Goal: Check status: Check status

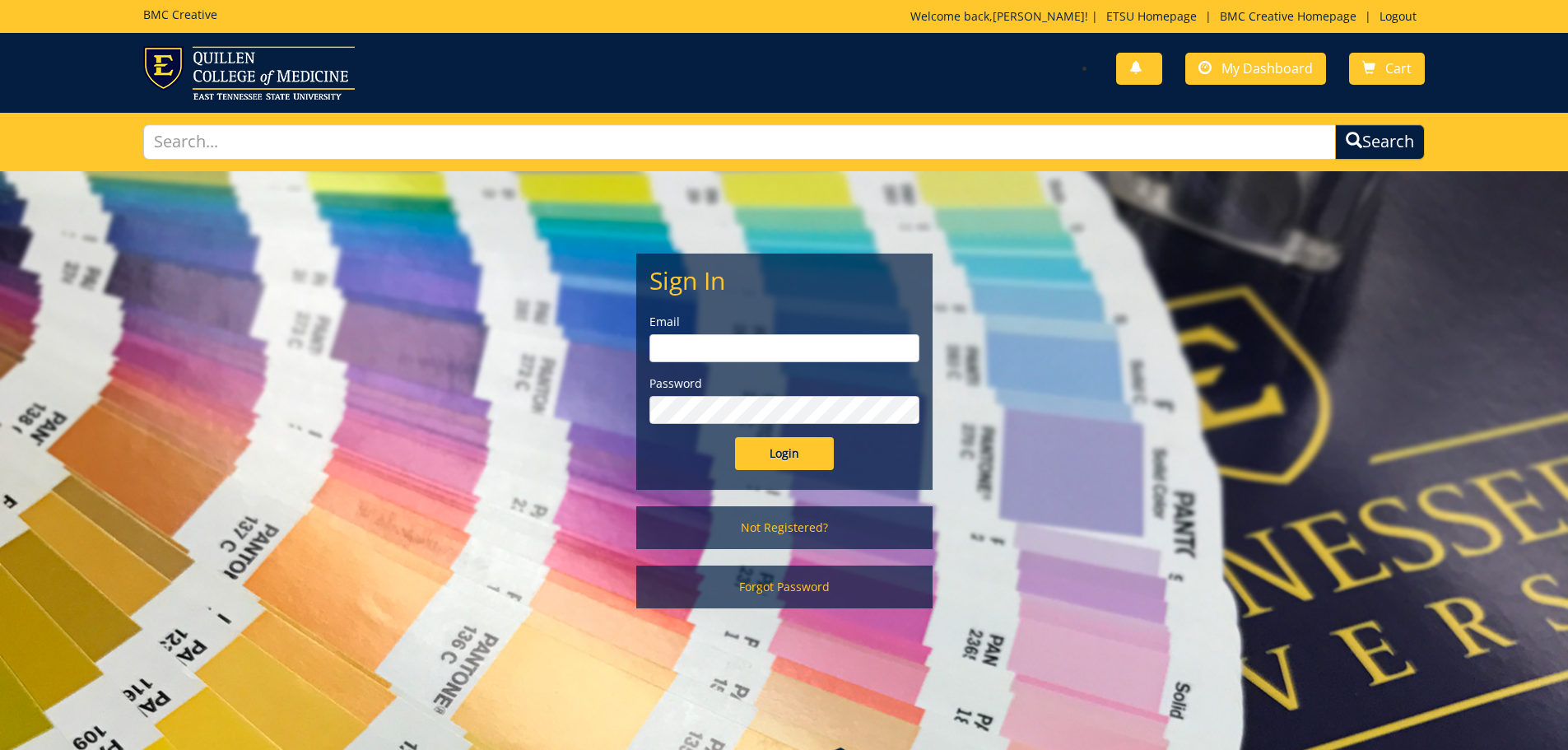
type input "[PERSON_NAME][EMAIL_ADDRESS][DOMAIN_NAME]"
click at [800, 461] on input "Login" at bounding box center [785, 453] width 99 height 33
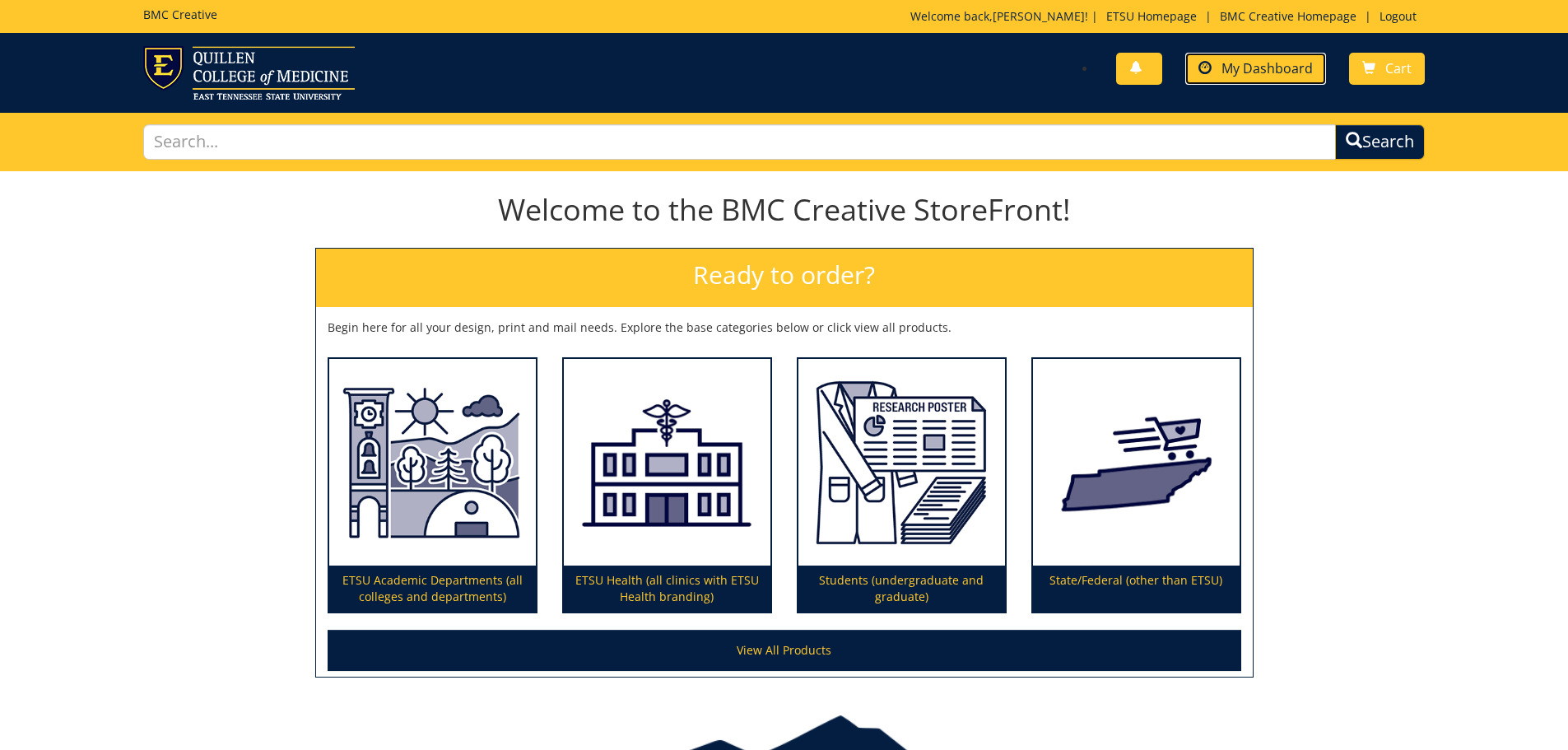
click at [1215, 83] on link "My Dashboard" at bounding box center [1255, 69] width 141 height 32
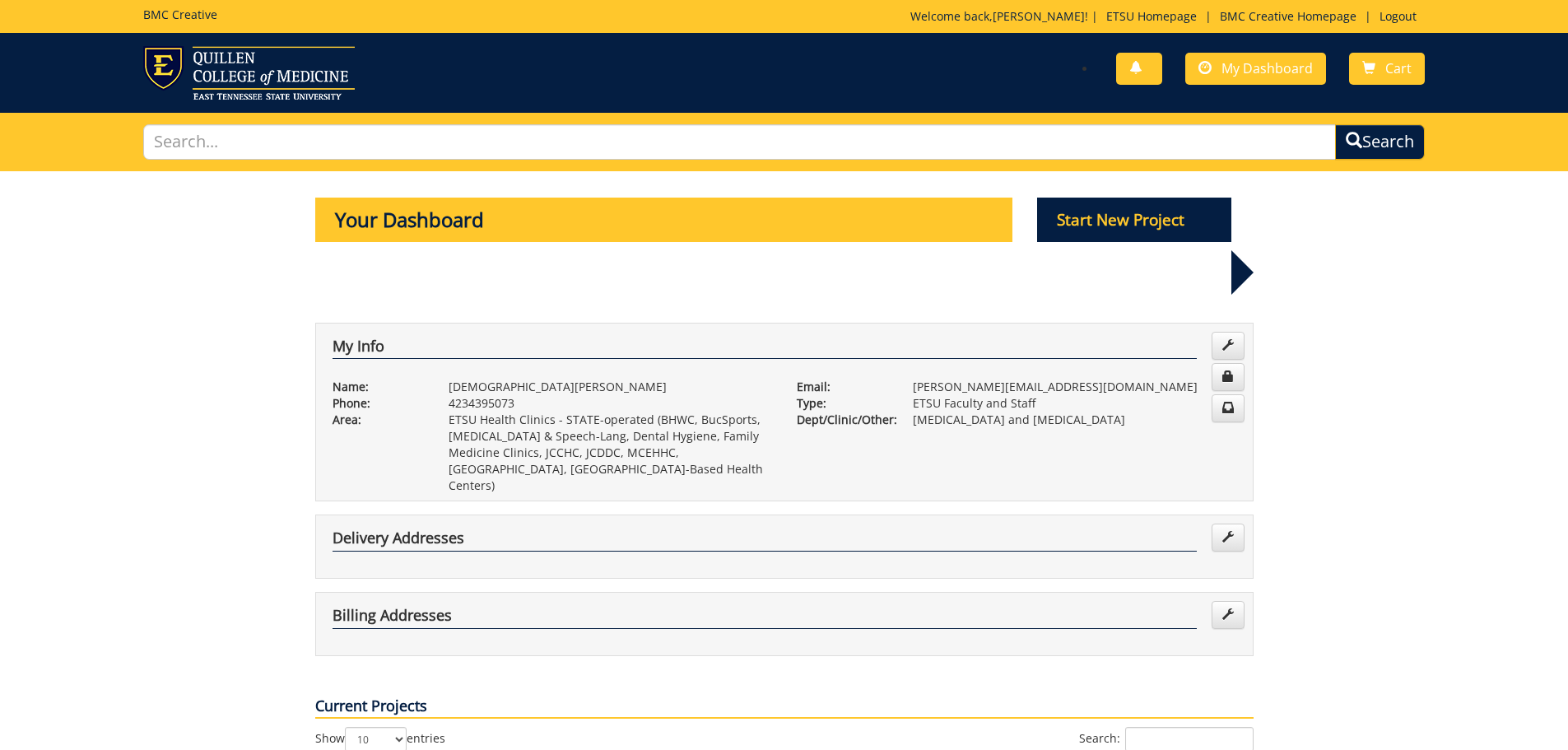
scroll to position [247, 0]
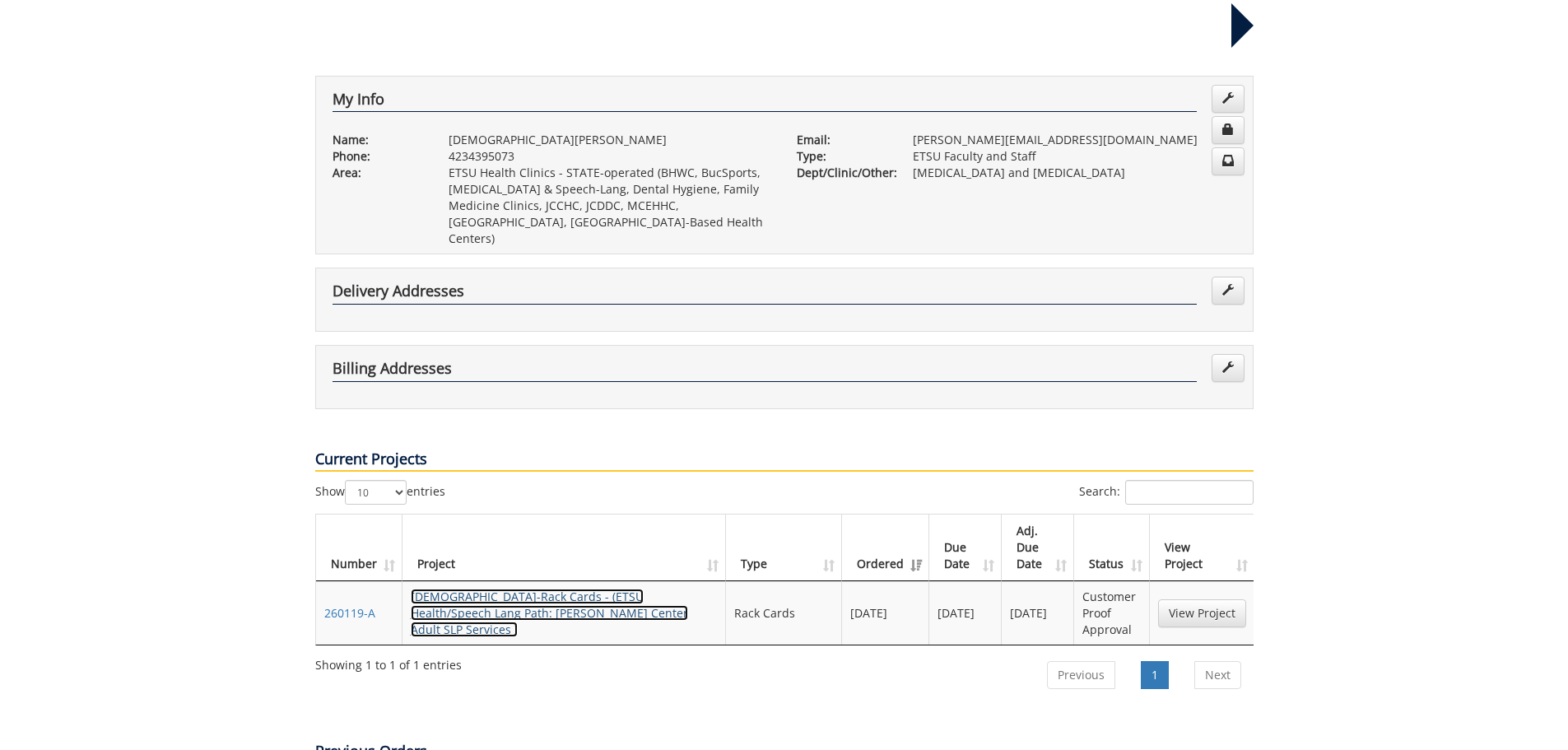
click at [463, 589] on link "[DEMOGRAPHIC_DATA]-Rack Cards - (ETSU Health/Speech Lang Path: [PERSON_NAME] Ce…" at bounding box center [550, 613] width 278 height 49
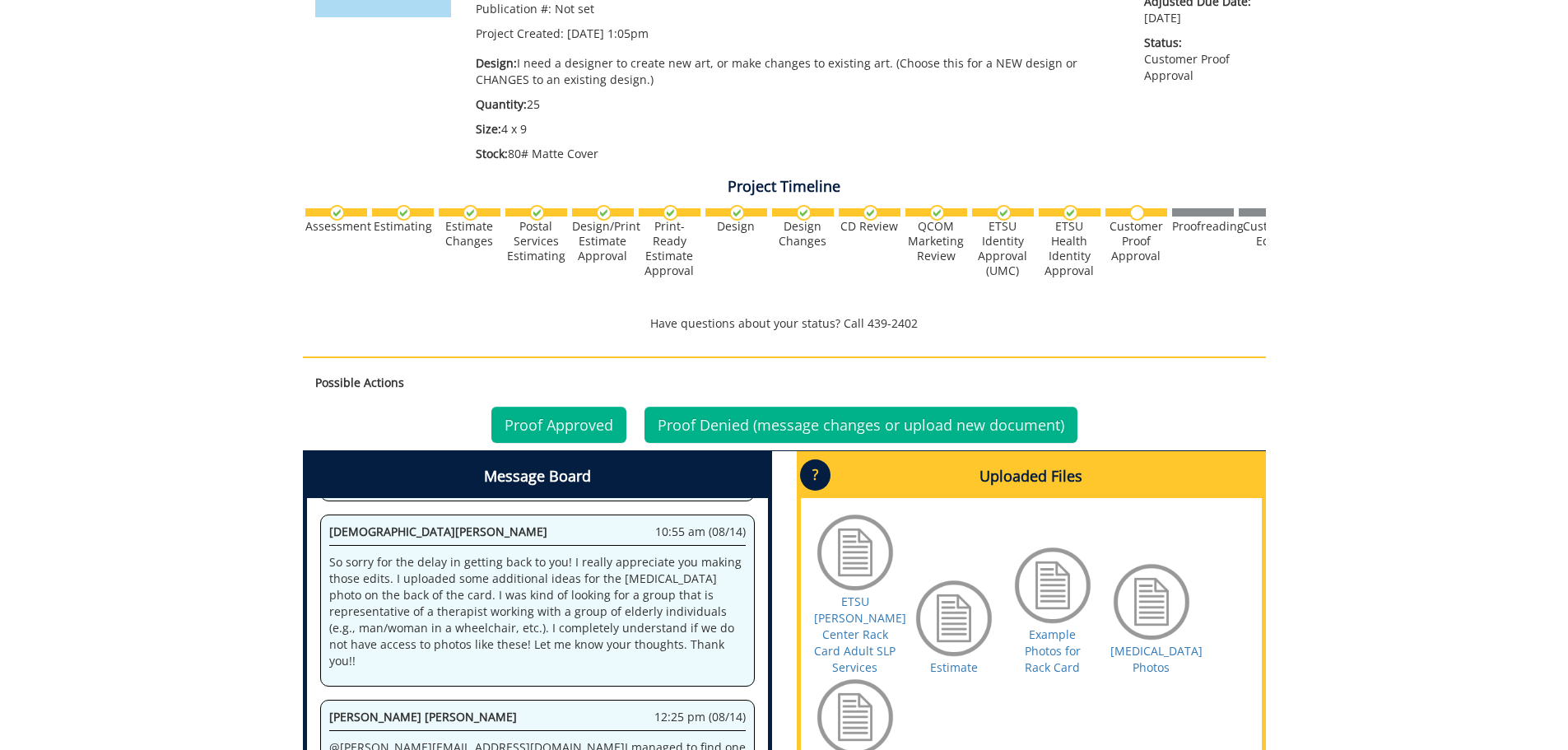
scroll to position [494, 0]
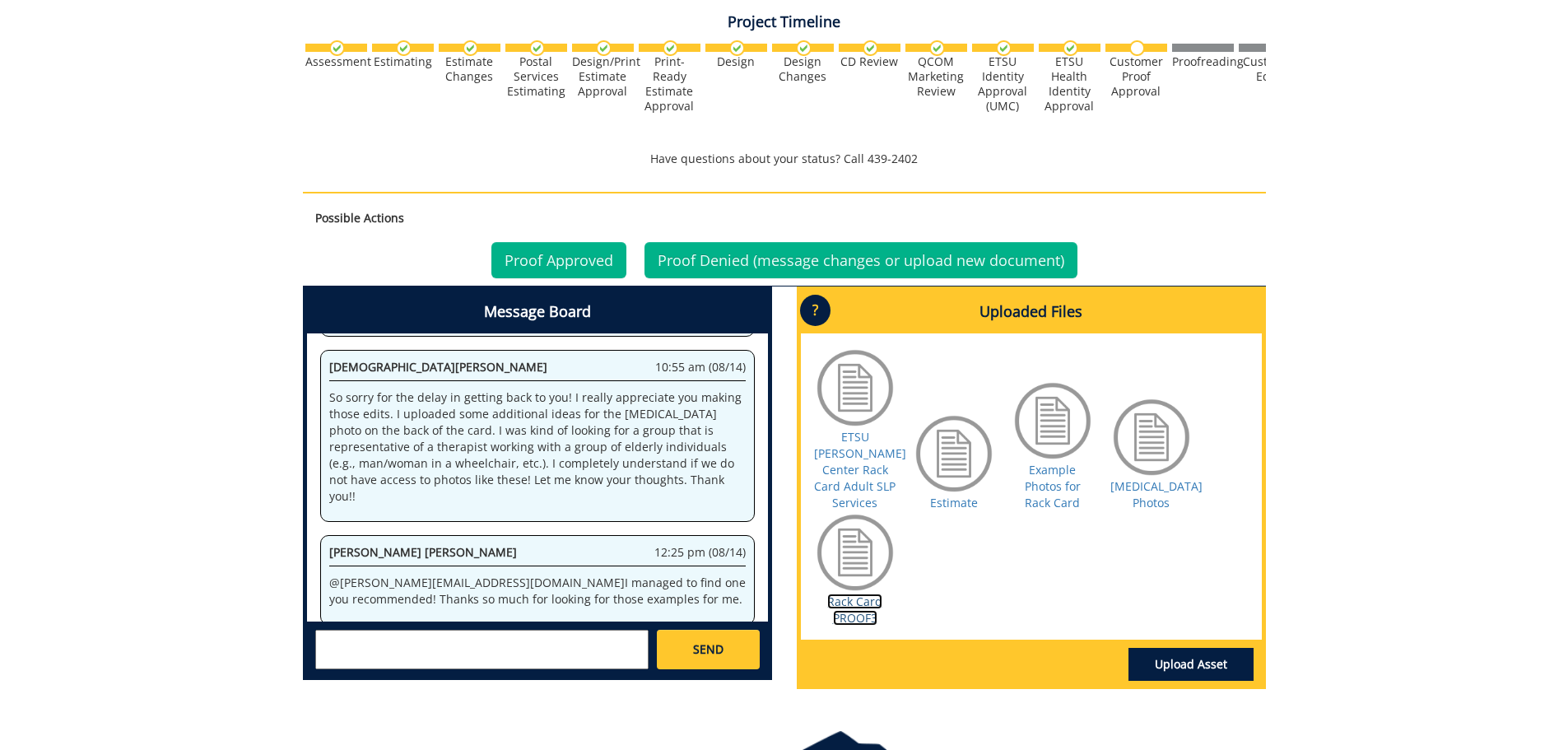
click at [848, 593] on link "Rack Card PROOF3" at bounding box center [855, 609] width 55 height 32
click at [585, 249] on link "Proof Approved" at bounding box center [559, 260] width 135 height 36
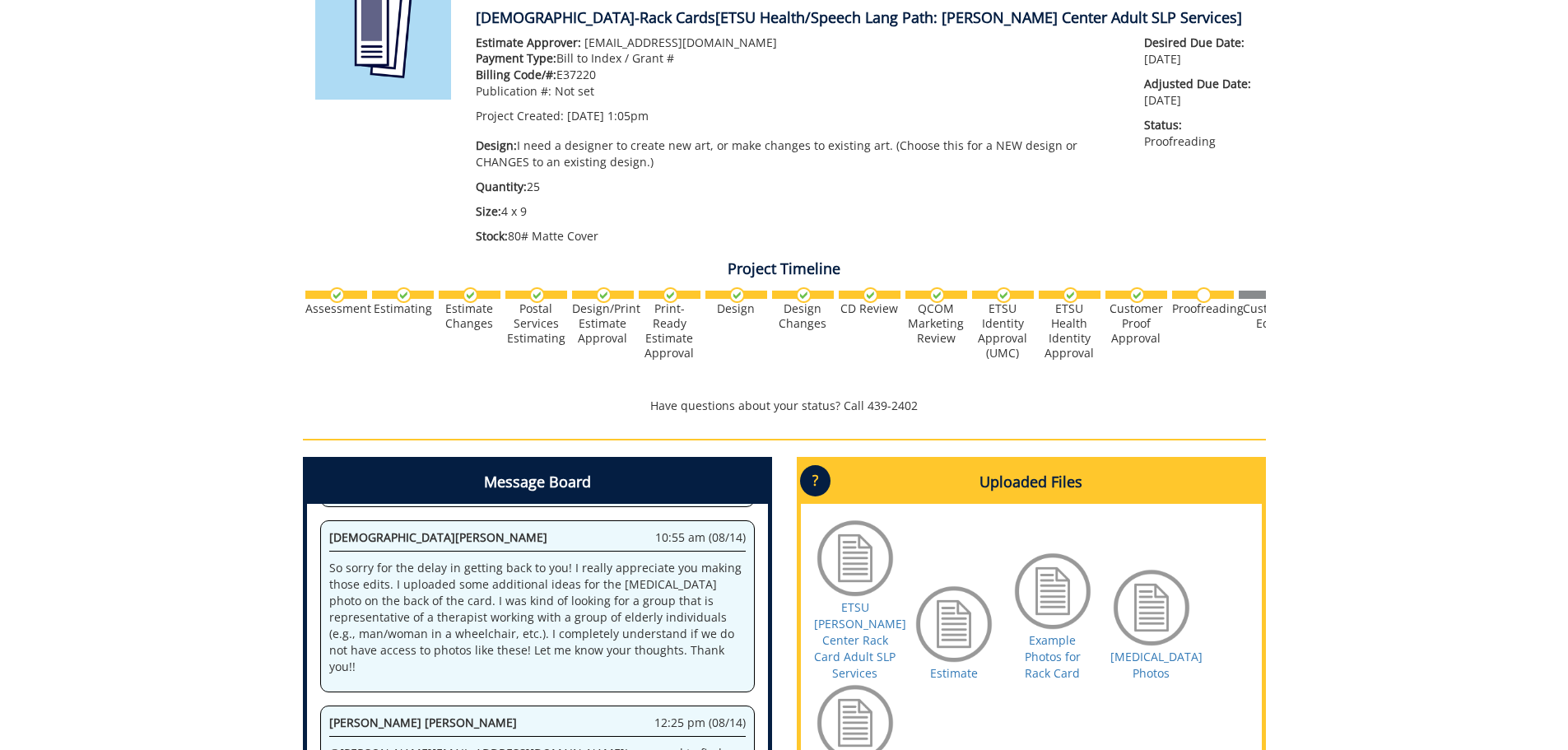
scroll to position [494, 0]
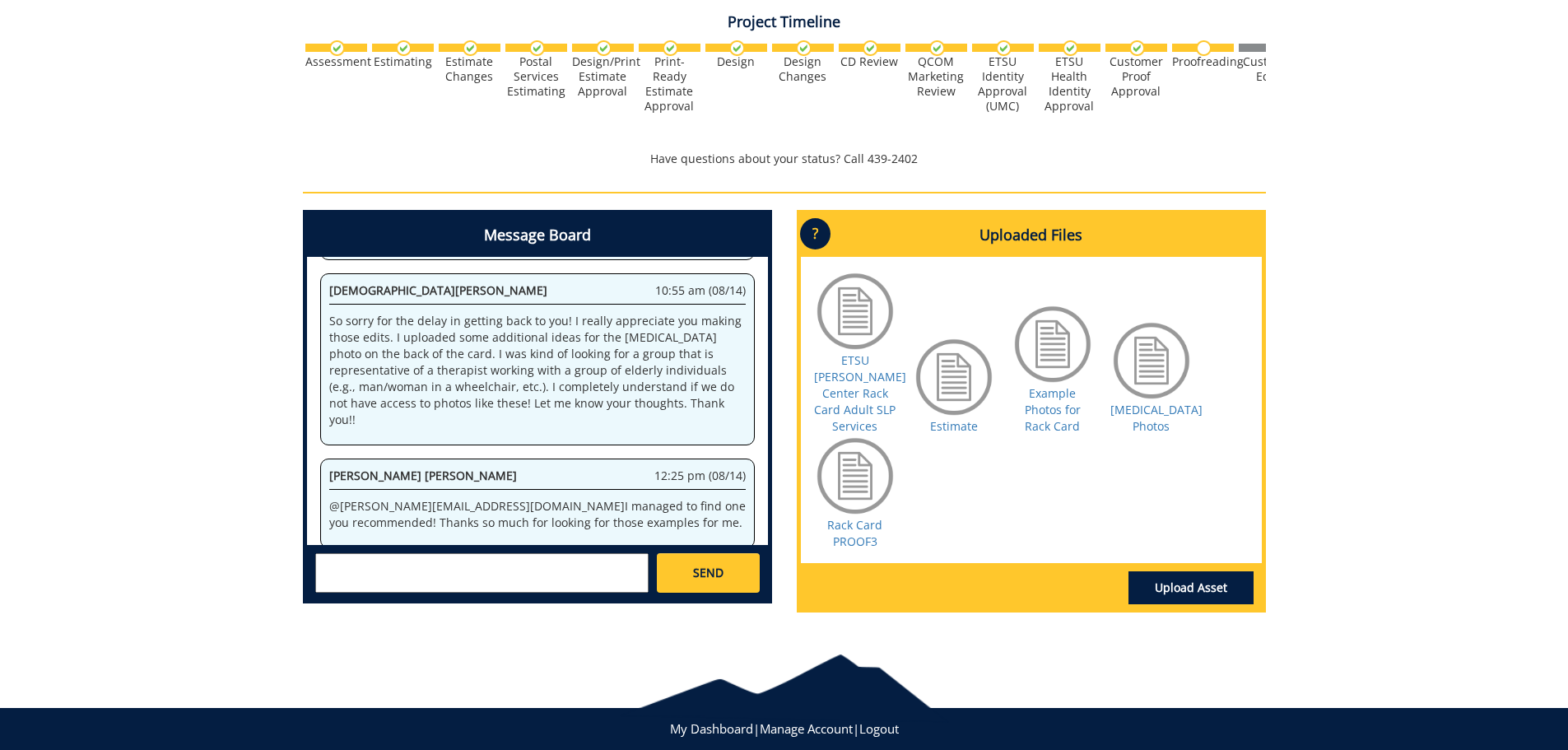
click at [513, 571] on textarea at bounding box center [482, 573] width 333 height 40
type textarea "It looks amazing! Thank you so much for working on this!!"
click at [674, 569] on link "SEND" at bounding box center [707, 573] width 102 height 40
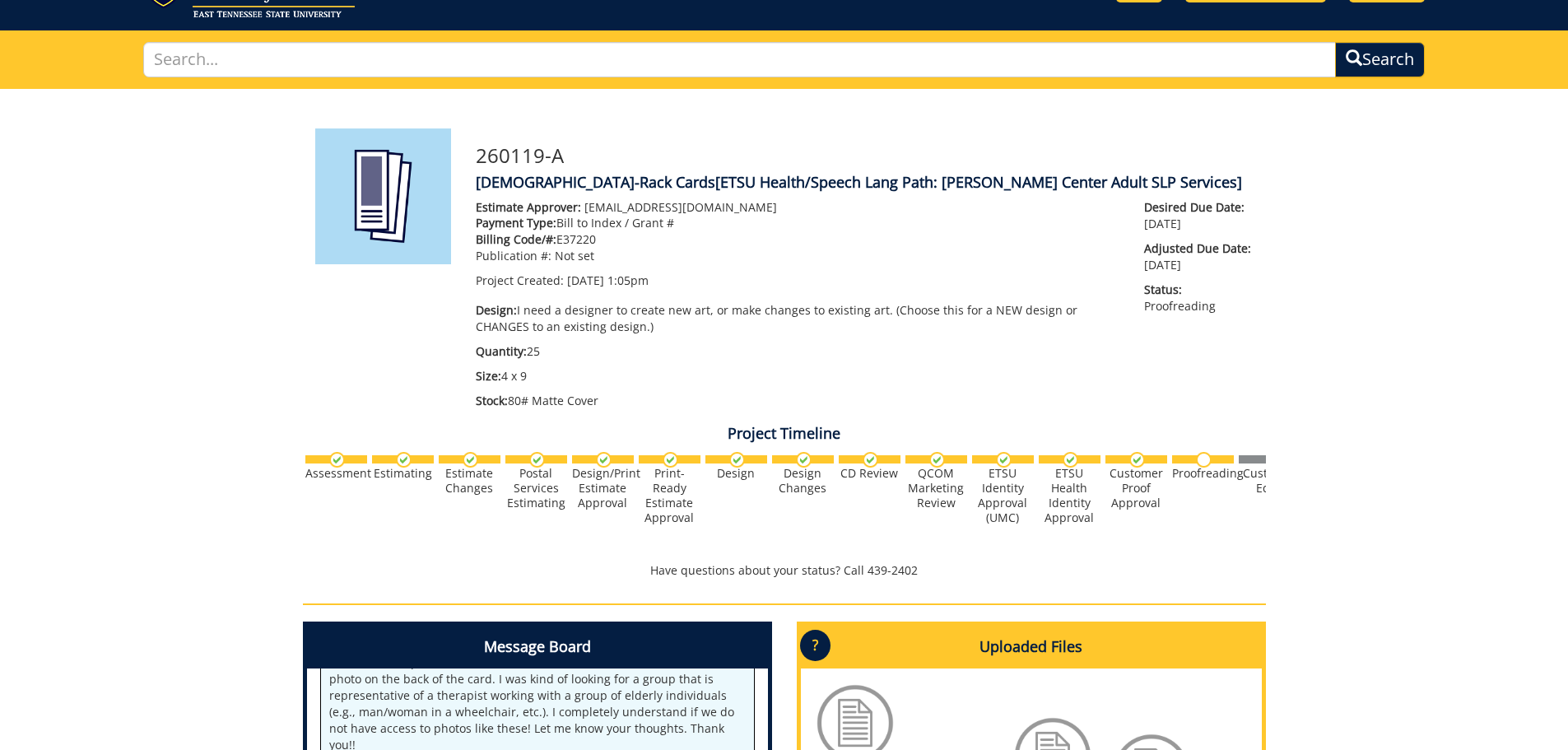
scroll to position [0, 0]
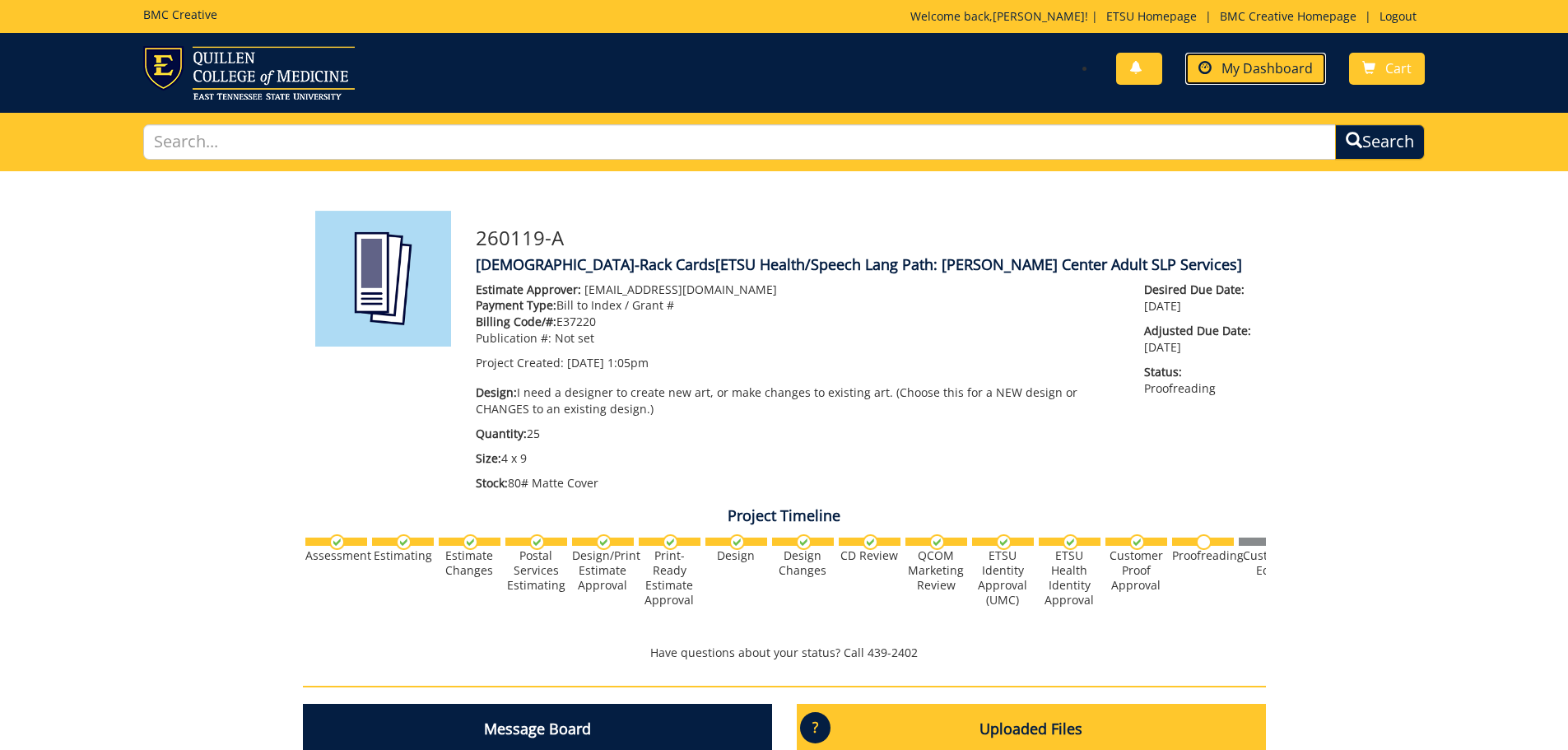
click at [1252, 73] on span "My Dashboard" at bounding box center [1267, 68] width 91 height 18
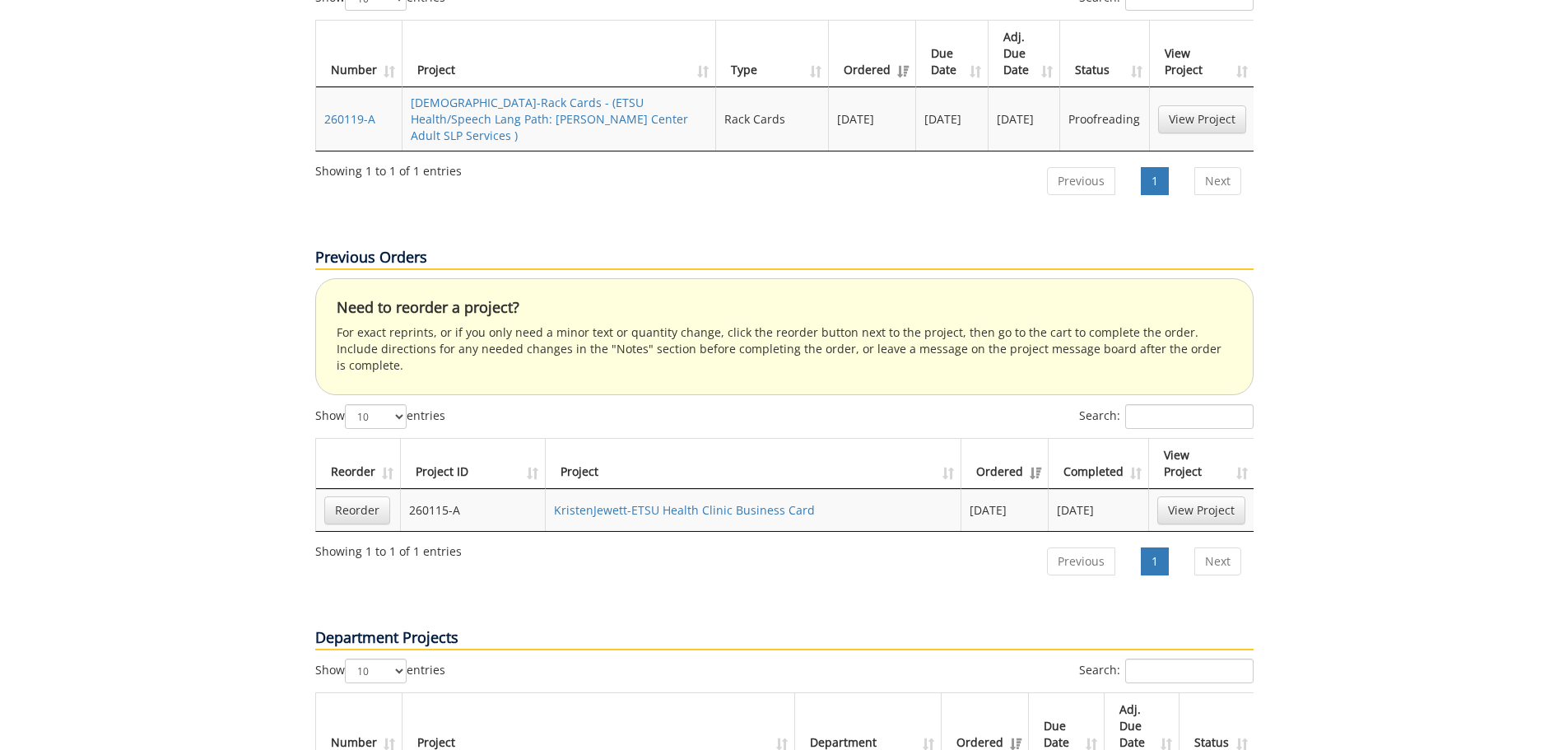
scroll to position [577, 0]
